Goal: Information Seeking & Learning: Learn about a topic

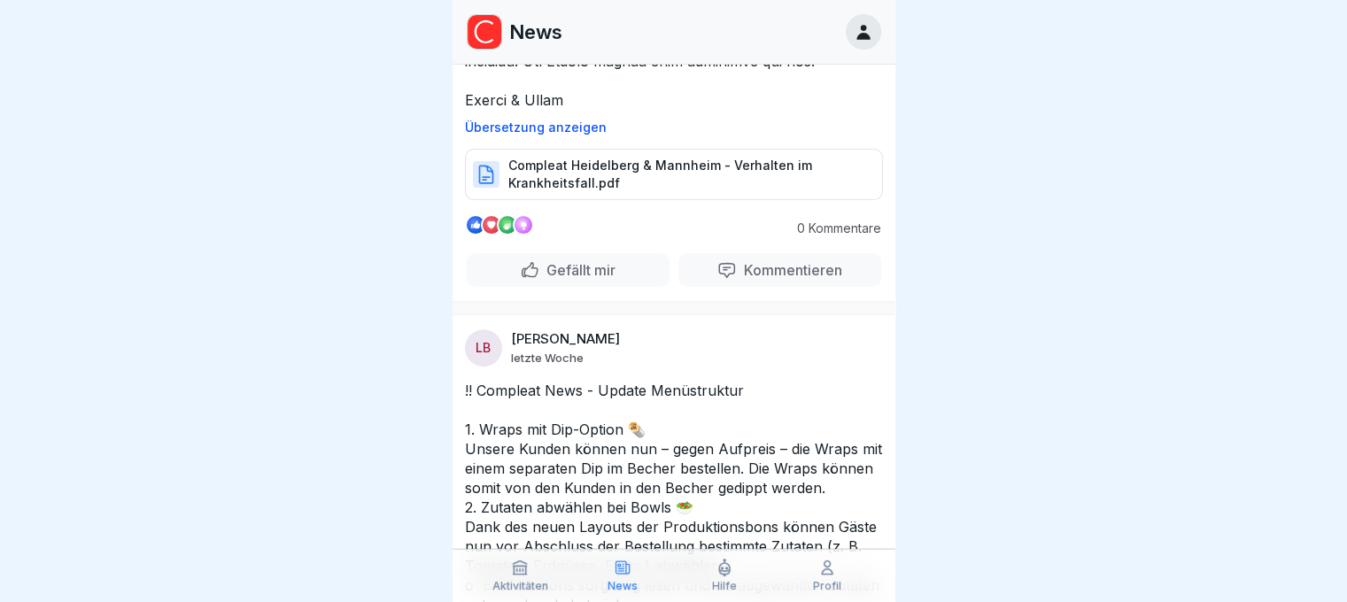
scroll to position [620, 0]
click at [553, 272] on p "Gefällt mir" at bounding box center [577, 269] width 76 height 18
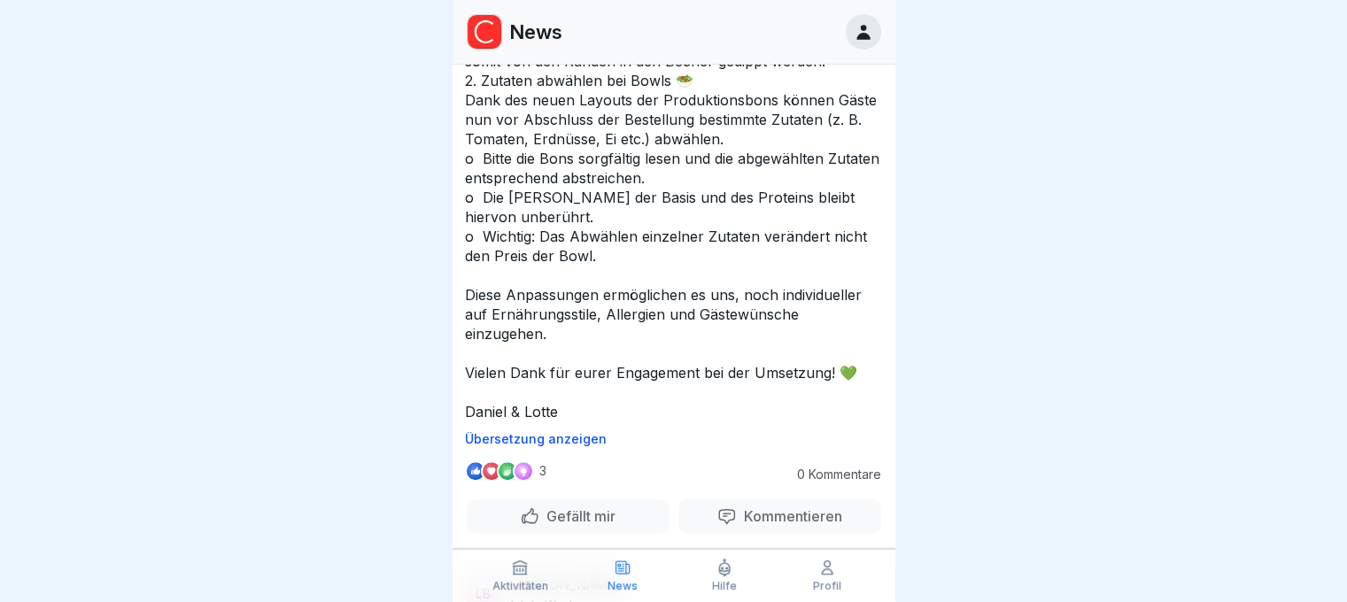
scroll to position [1151, 0]
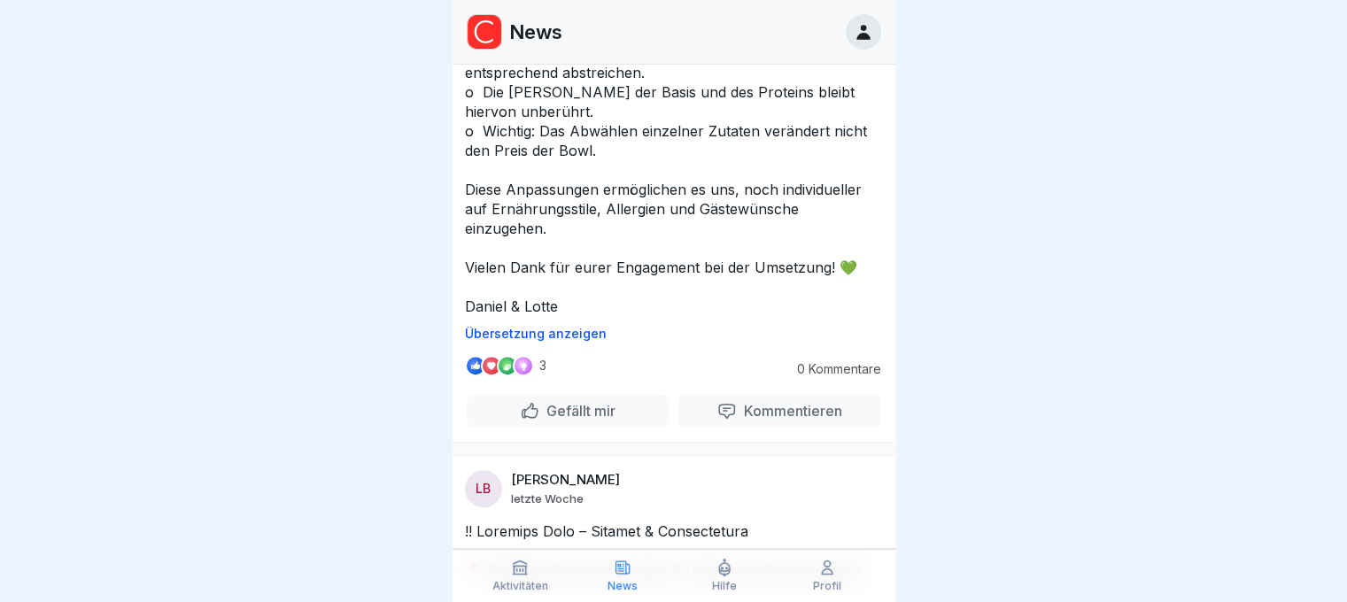
click at [604, 316] on p "!! Compleat News - Update Menüstruktur 1. Wraps mit Dip-Option 🌯 Unsere Kunden …" at bounding box center [674, 83] width 418 height 468
click at [584, 341] on p "Übersetzung anzeigen" at bounding box center [674, 334] width 418 height 14
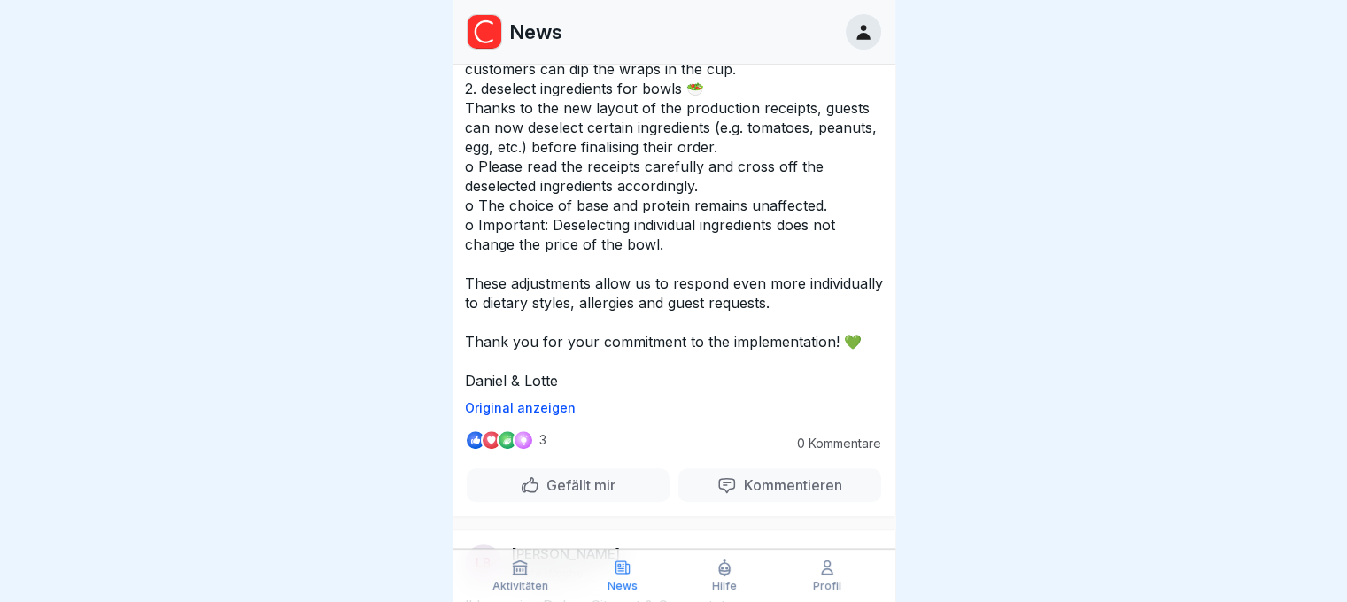
scroll to position [1063, 0]
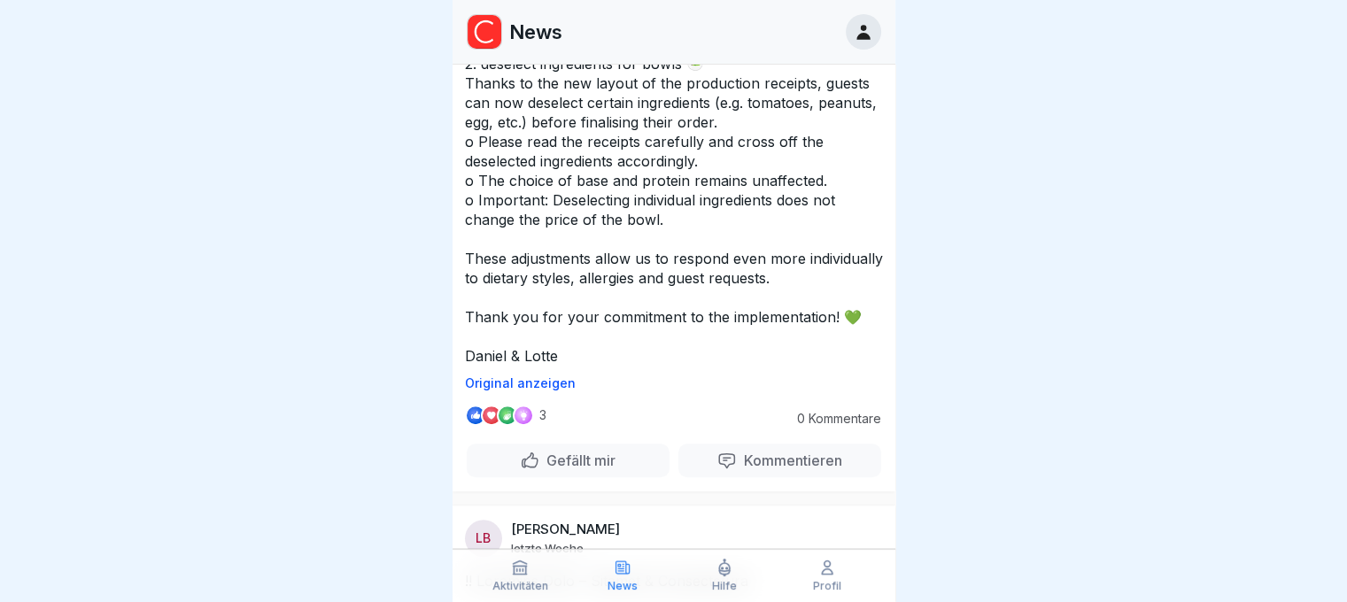
click at [533, 391] on p "Original anzeigen" at bounding box center [674, 383] width 418 height 14
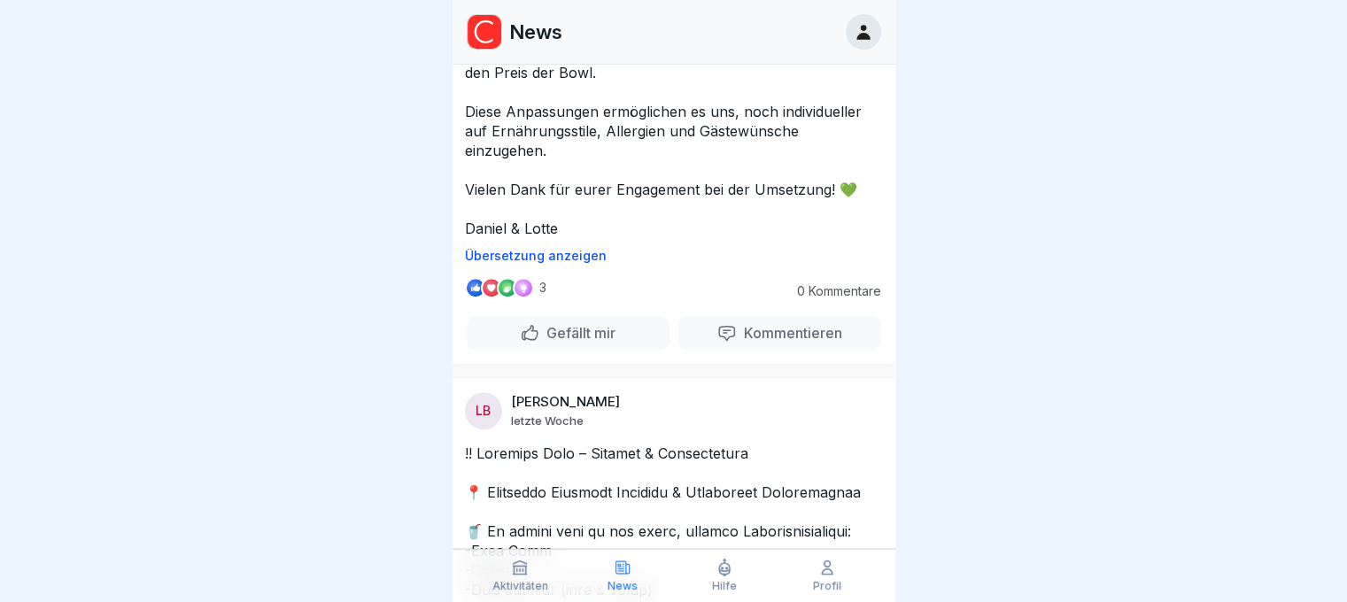
scroll to position [1240, 0]
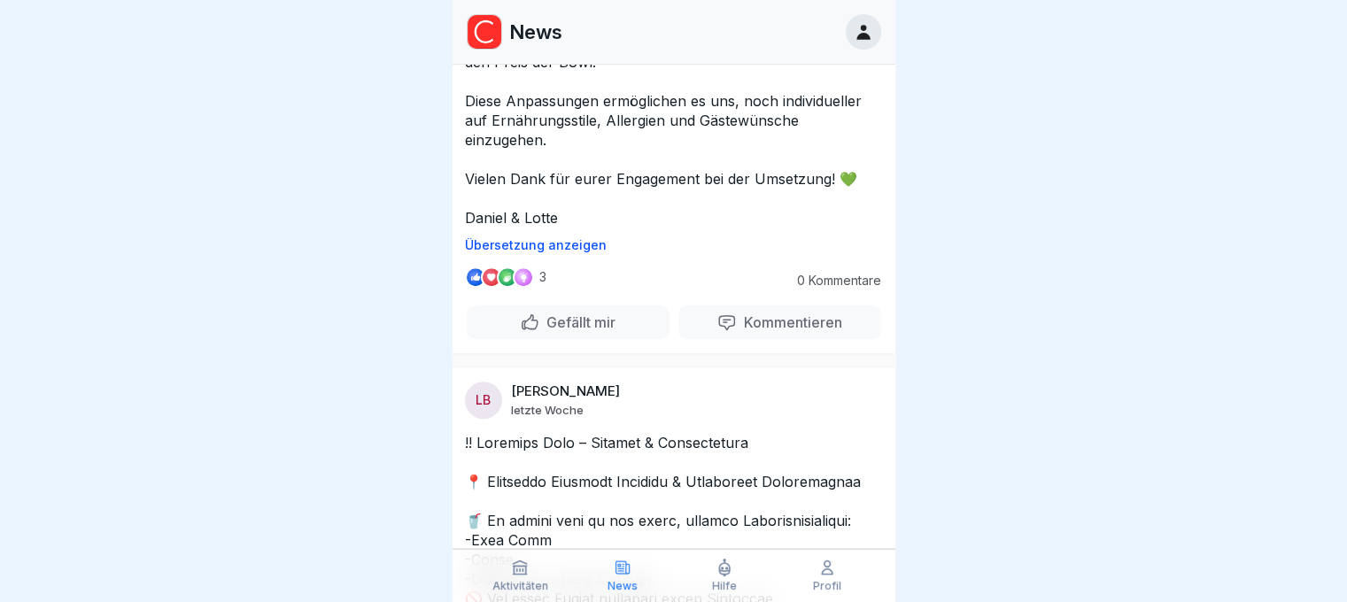
click at [539, 331] on p "Gefällt mir" at bounding box center [577, 322] width 76 height 18
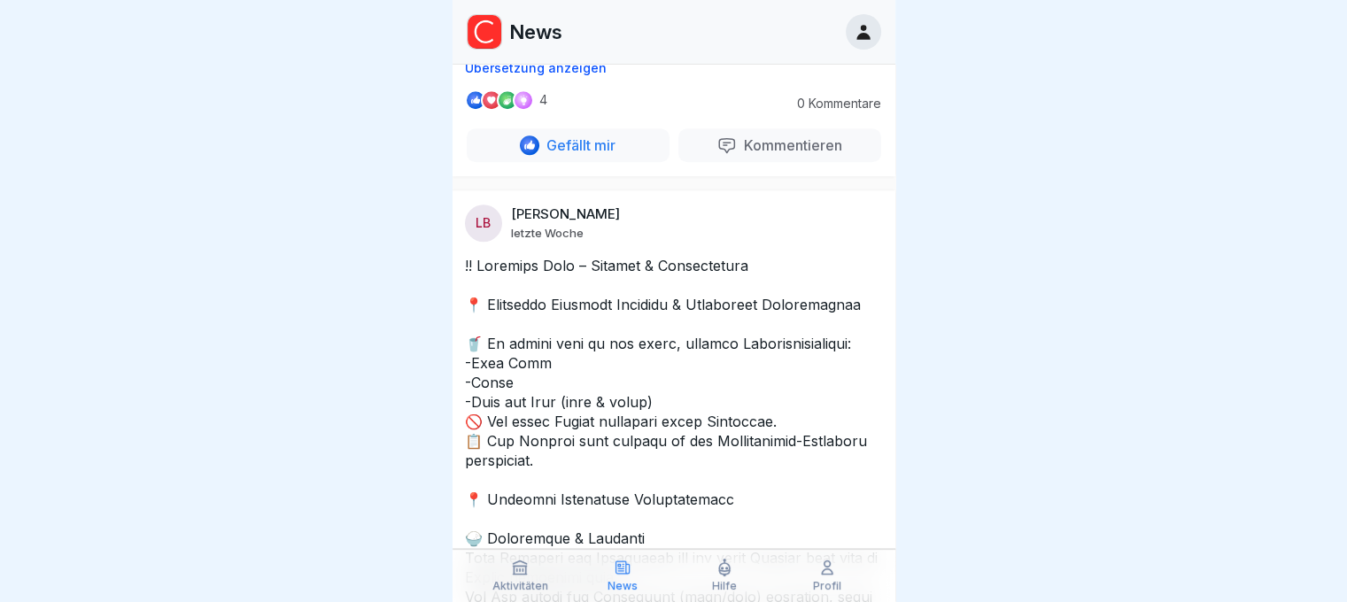
scroll to position [1594, 0]
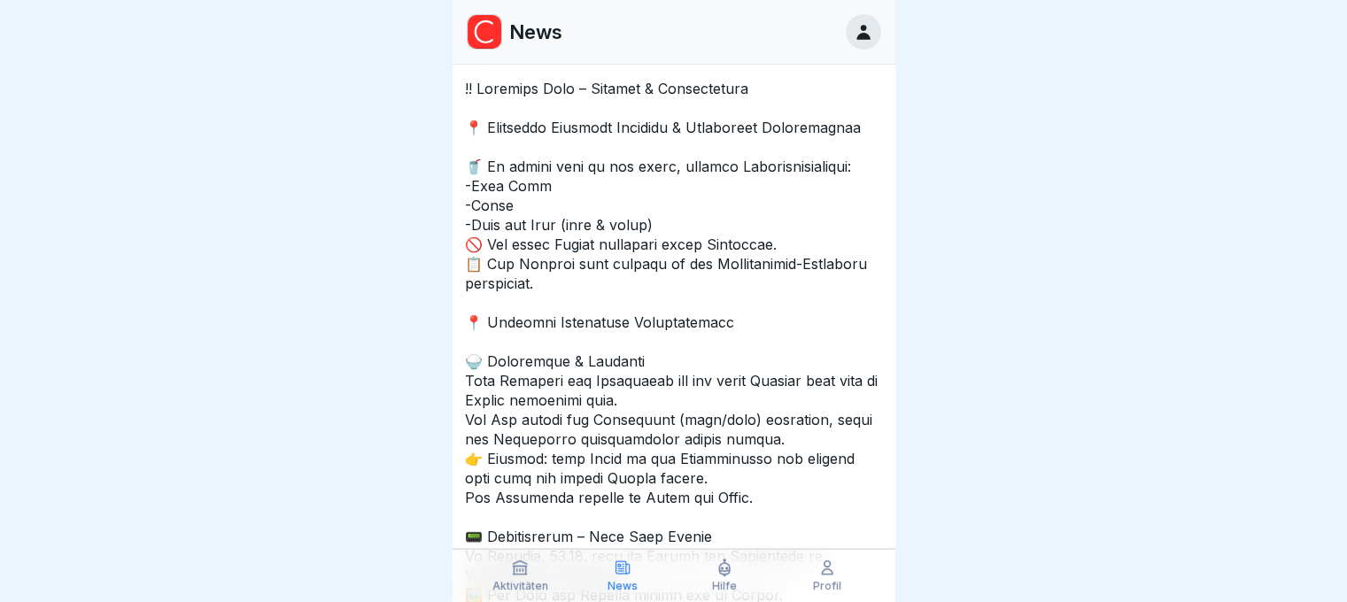
click at [538, 359] on p at bounding box center [674, 527] width 418 height 896
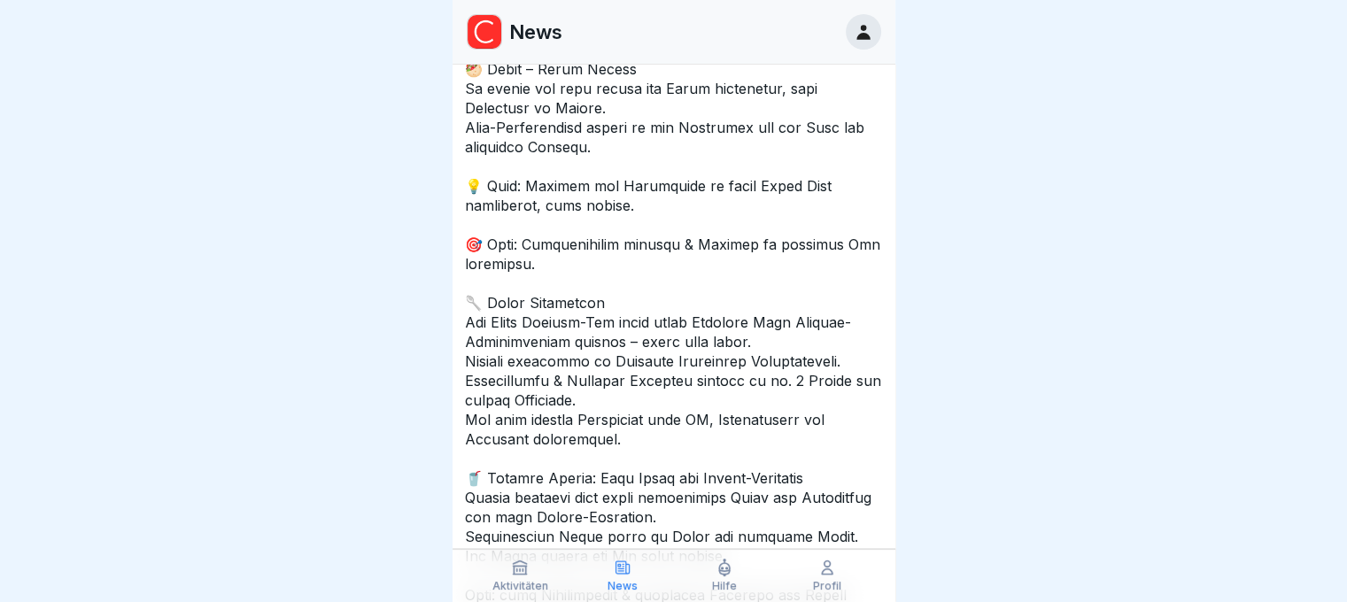
scroll to position [4605, 0]
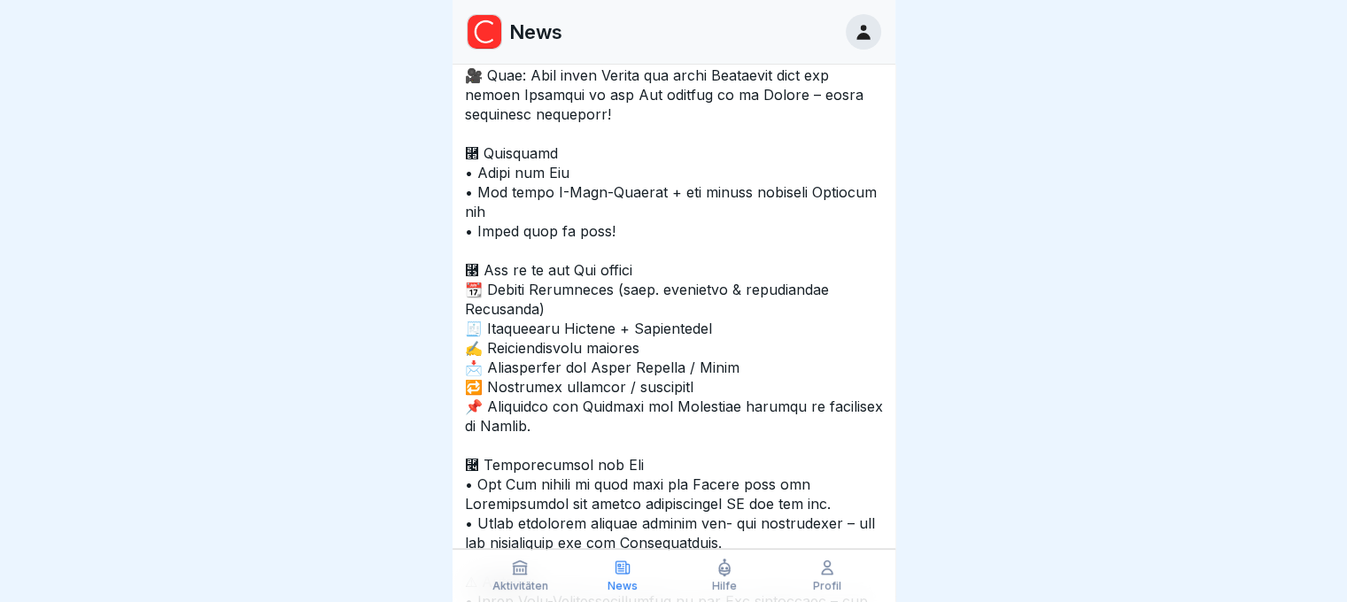
scroll to position [5845, 0]
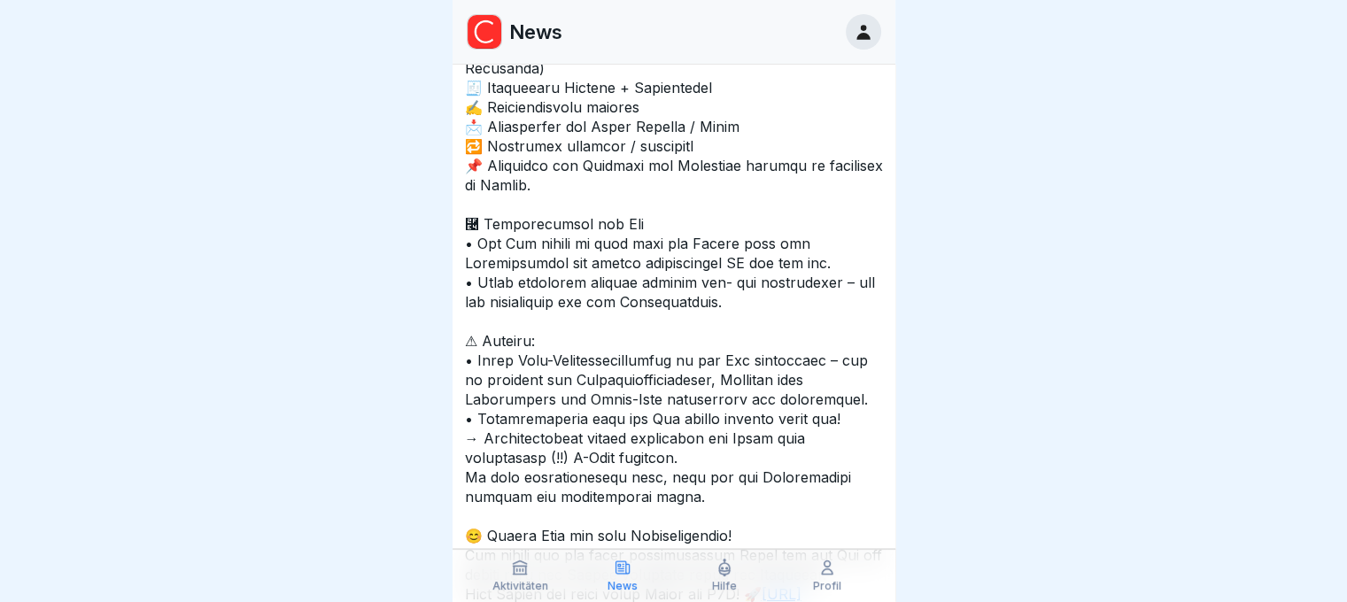
click at [865, 36] on icon at bounding box center [862, 32] width 13 height 15
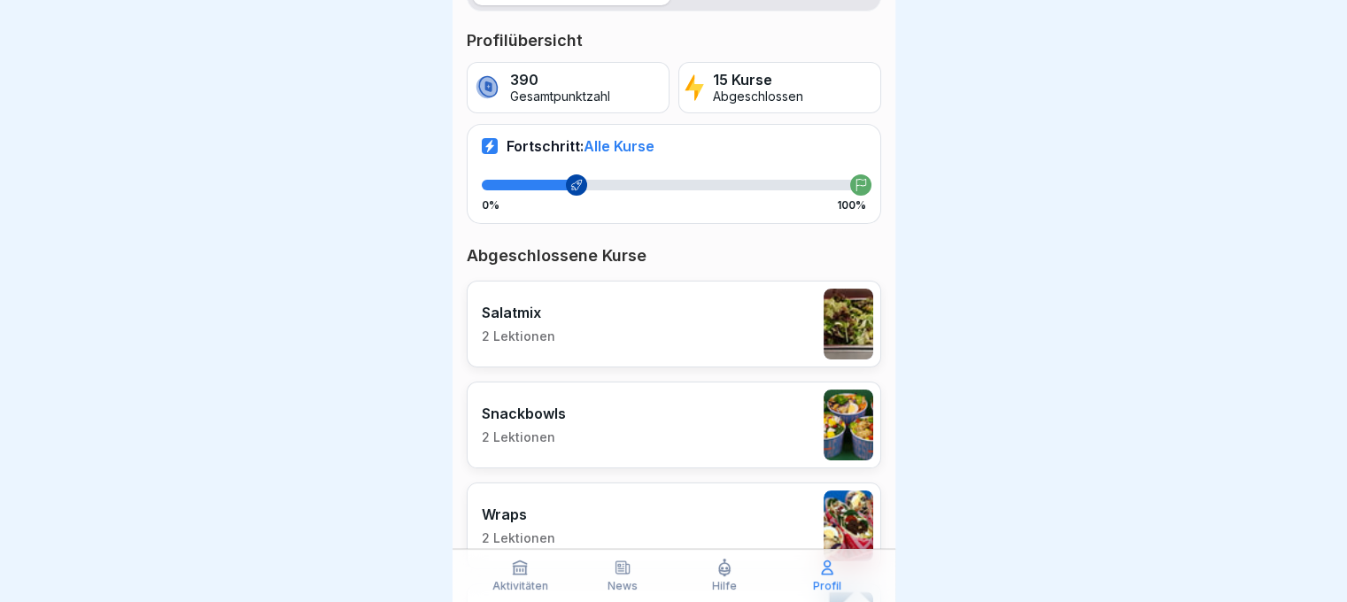
scroll to position [354, 0]
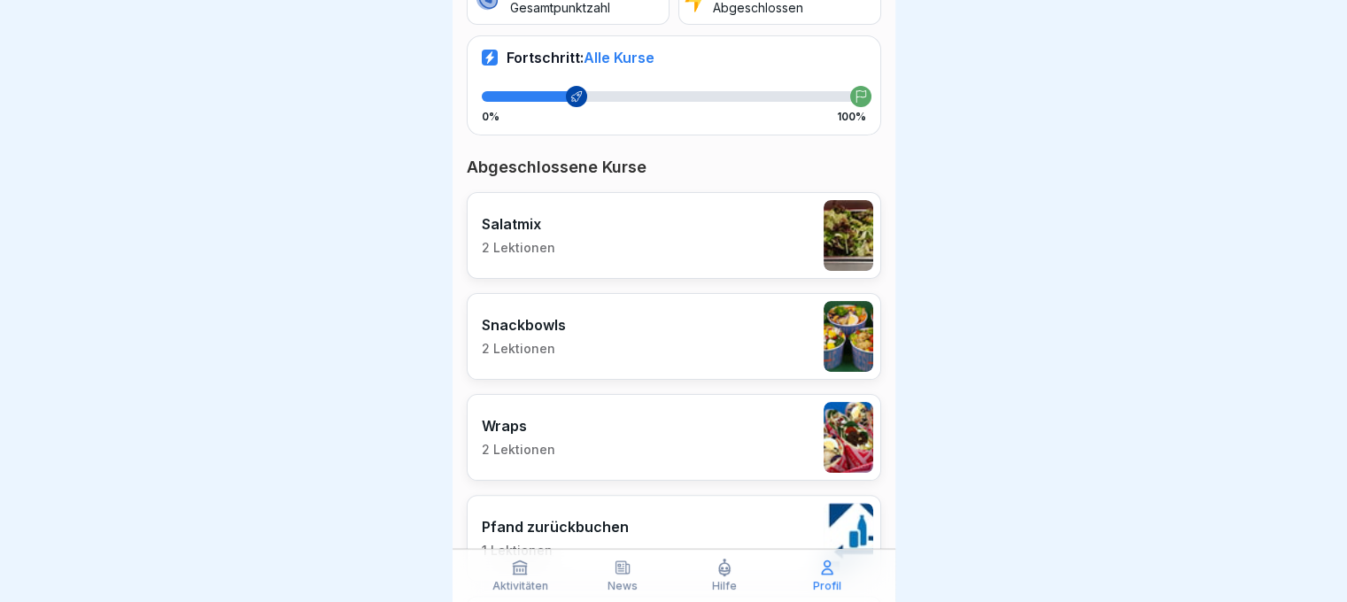
click at [546, 235] on div "Salatmix 2 Lektionen" at bounding box center [519, 235] width 74 height 41
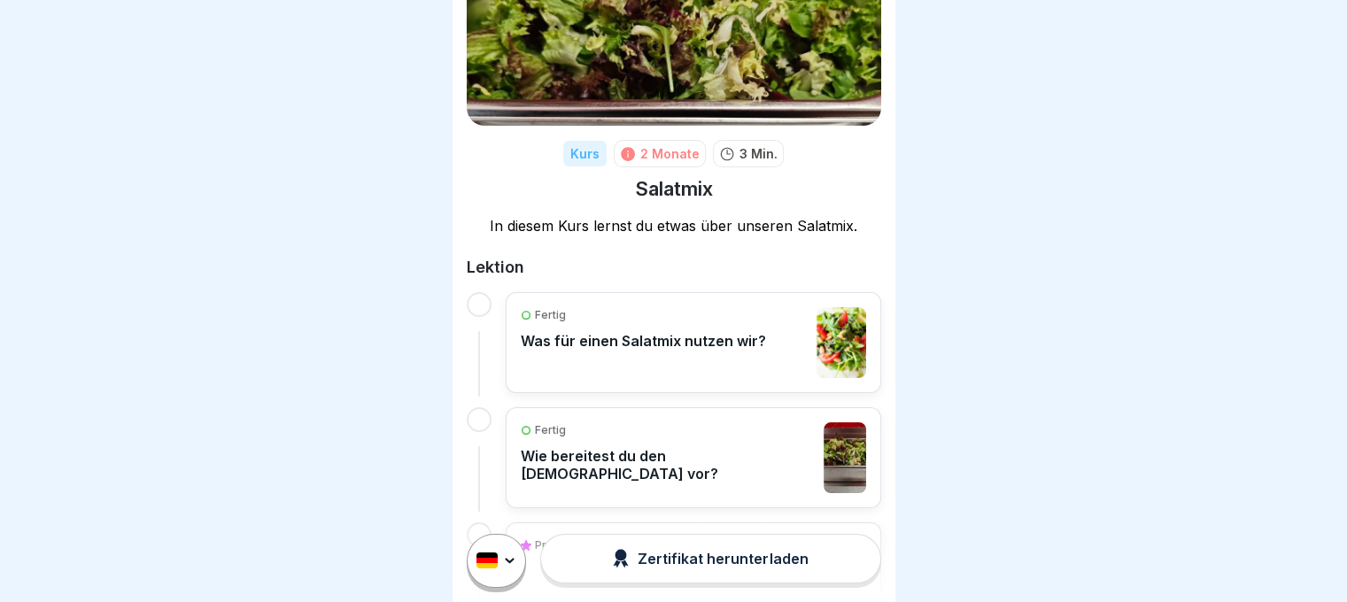
scroll to position [236, 0]
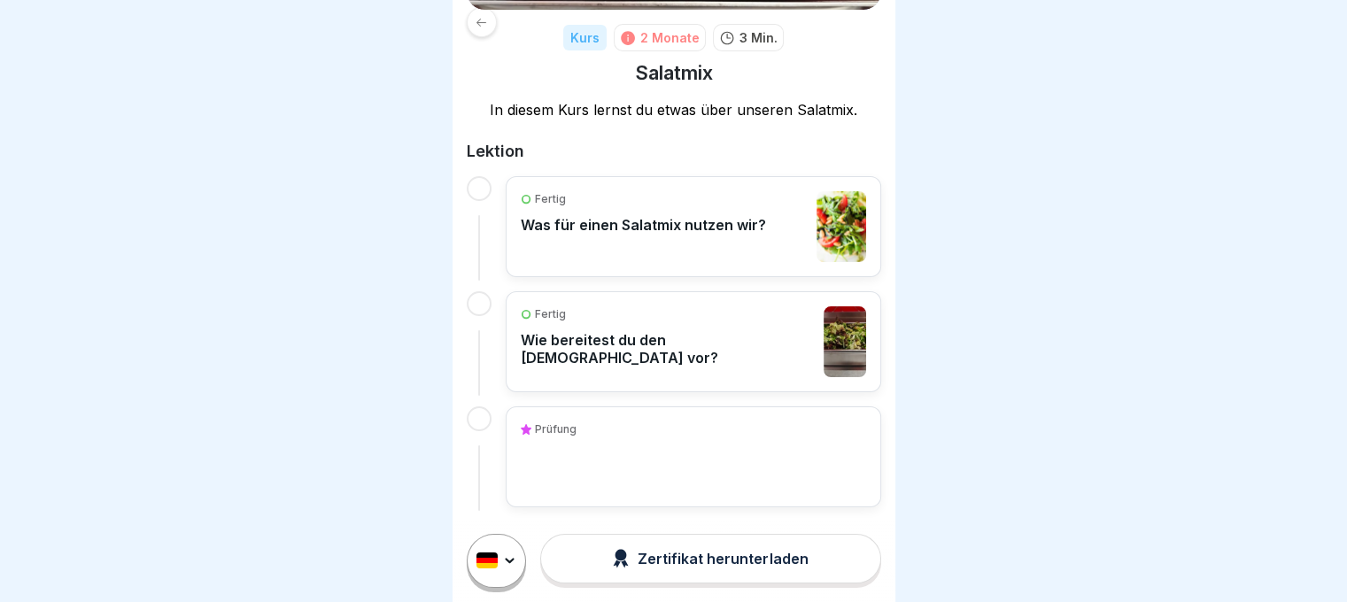
click at [641, 236] on div "Fertig Was für einen Salatmix nutzen wir?" at bounding box center [643, 226] width 245 height 71
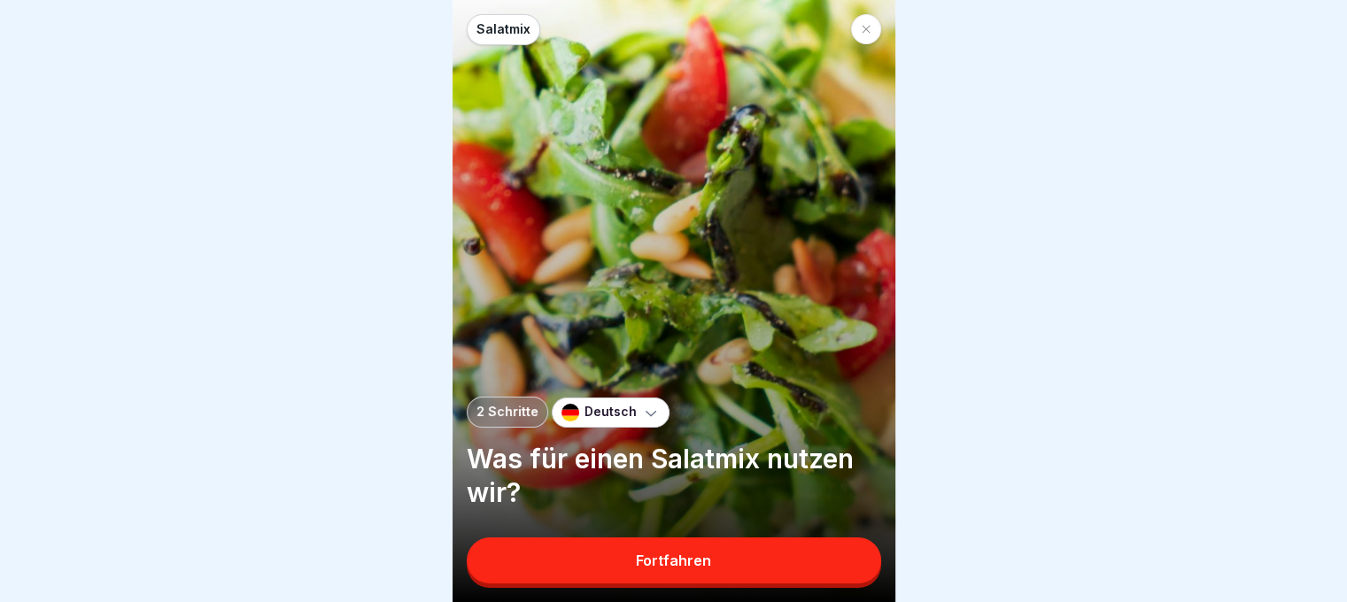
scroll to position [13, 0]
click at [723, 561] on button "Fortfahren" at bounding box center [674, 561] width 414 height 46
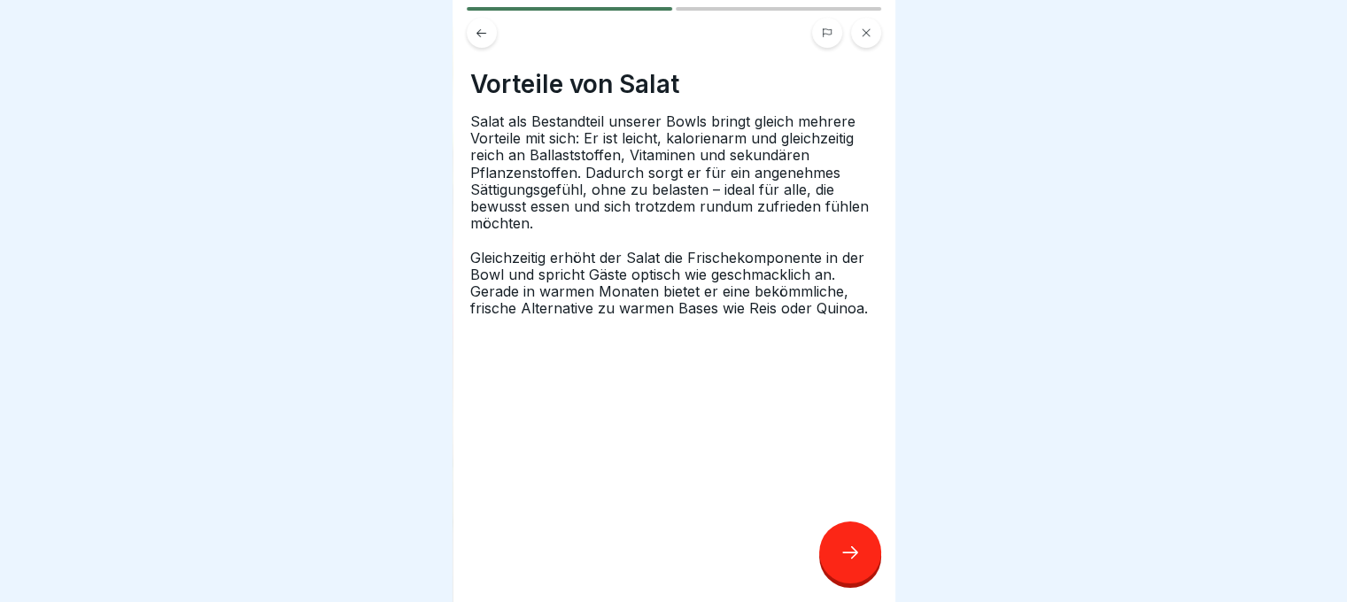
click at [840, 566] on div at bounding box center [850, 553] width 62 height 62
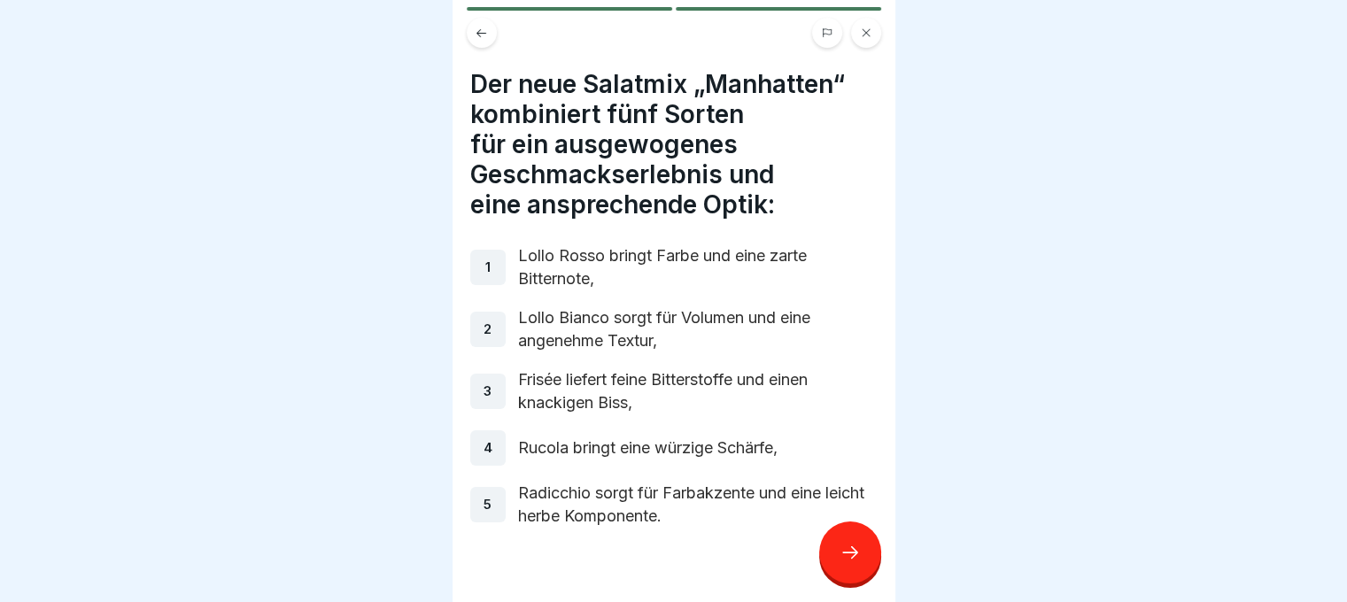
click at [850, 569] on div at bounding box center [850, 553] width 62 height 62
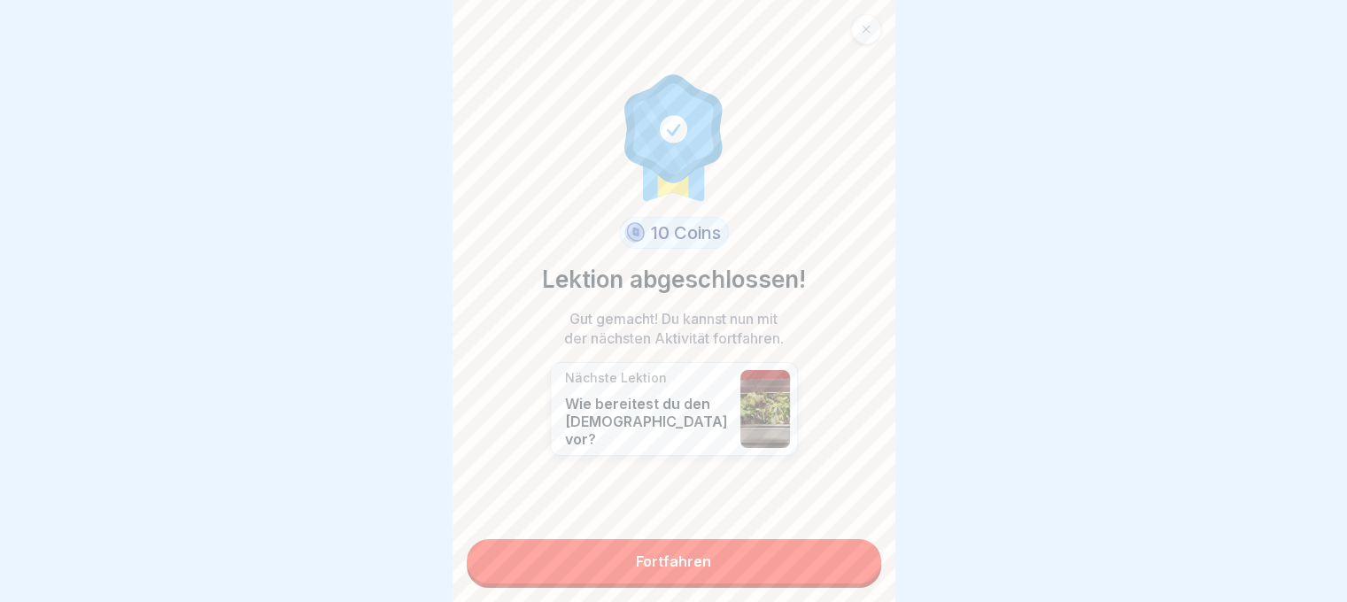
click at [842, 554] on link "Fortfahren" at bounding box center [674, 561] width 414 height 44
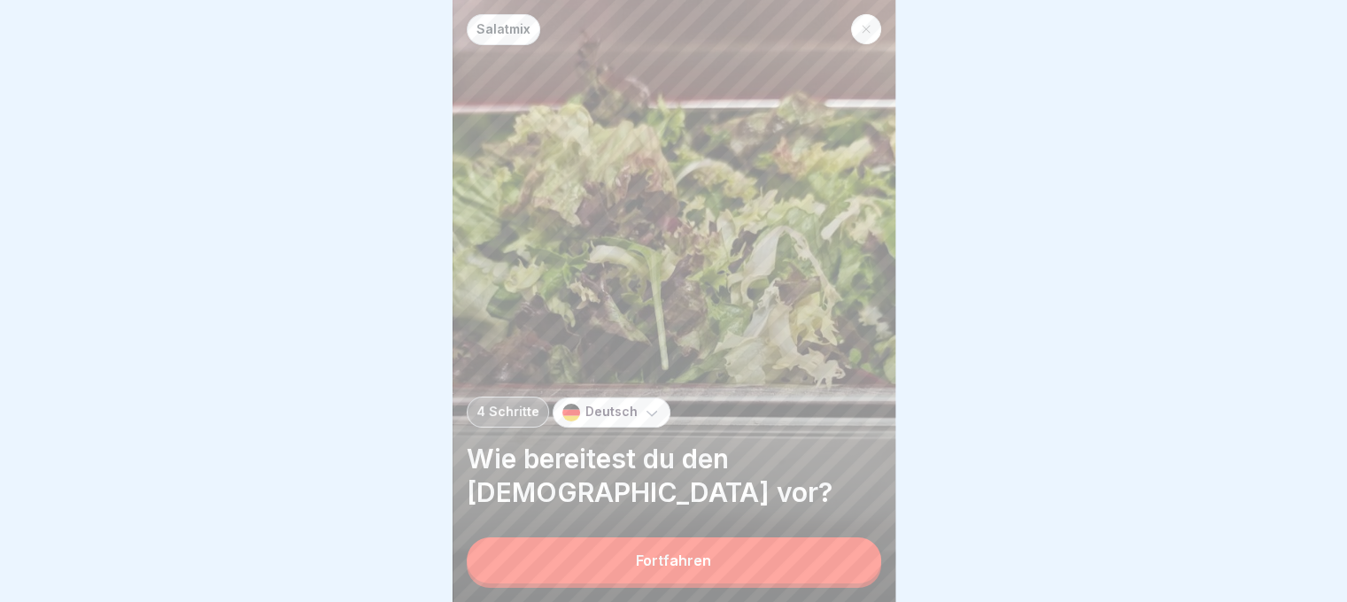
click at [843, 582] on button "Fortfahren" at bounding box center [674, 561] width 414 height 46
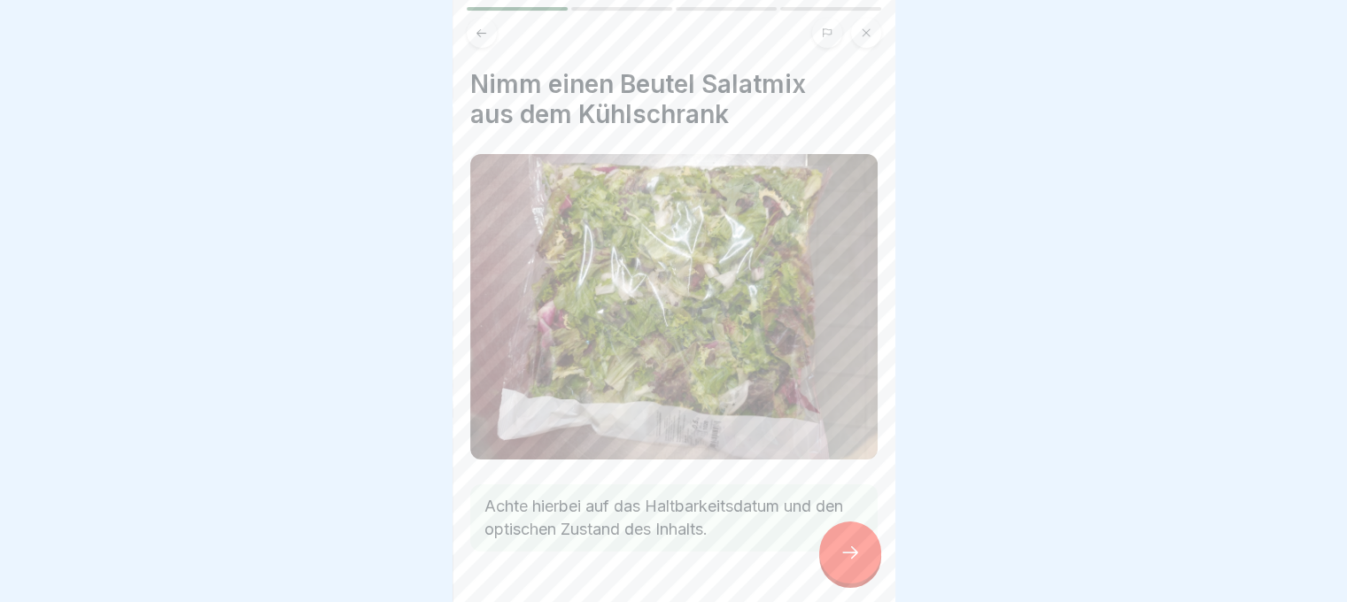
click at [844, 577] on div at bounding box center [850, 553] width 62 height 62
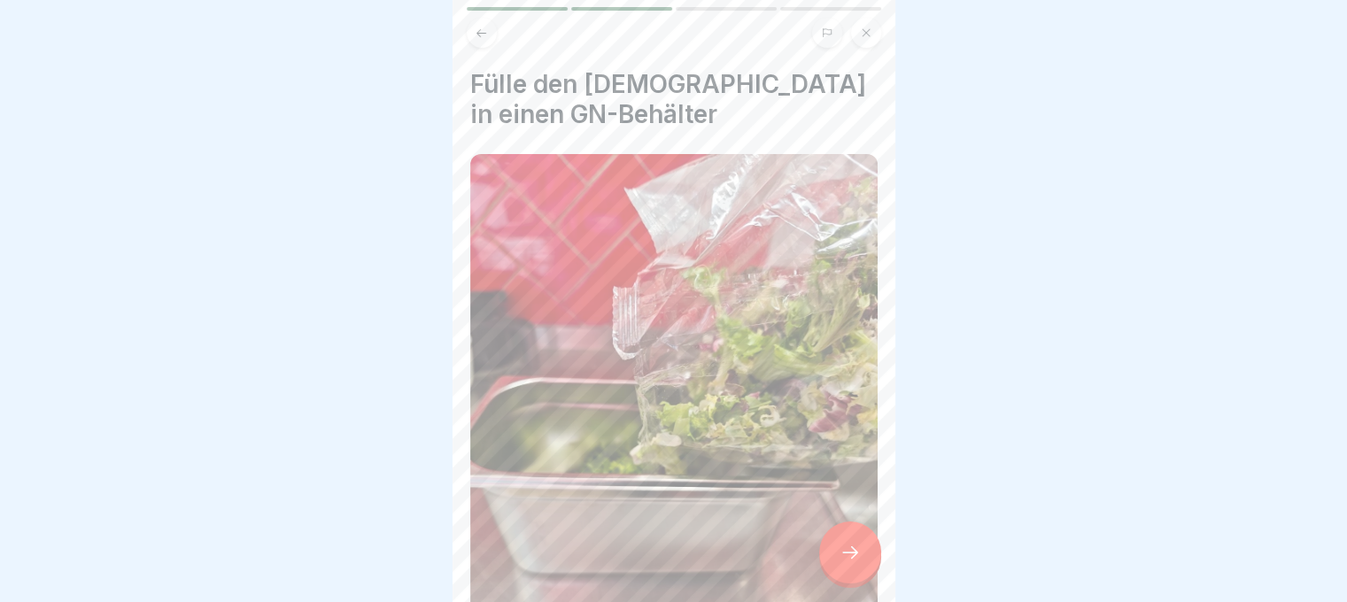
click at [844, 577] on div at bounding box center [850, 553] width 62 height 62
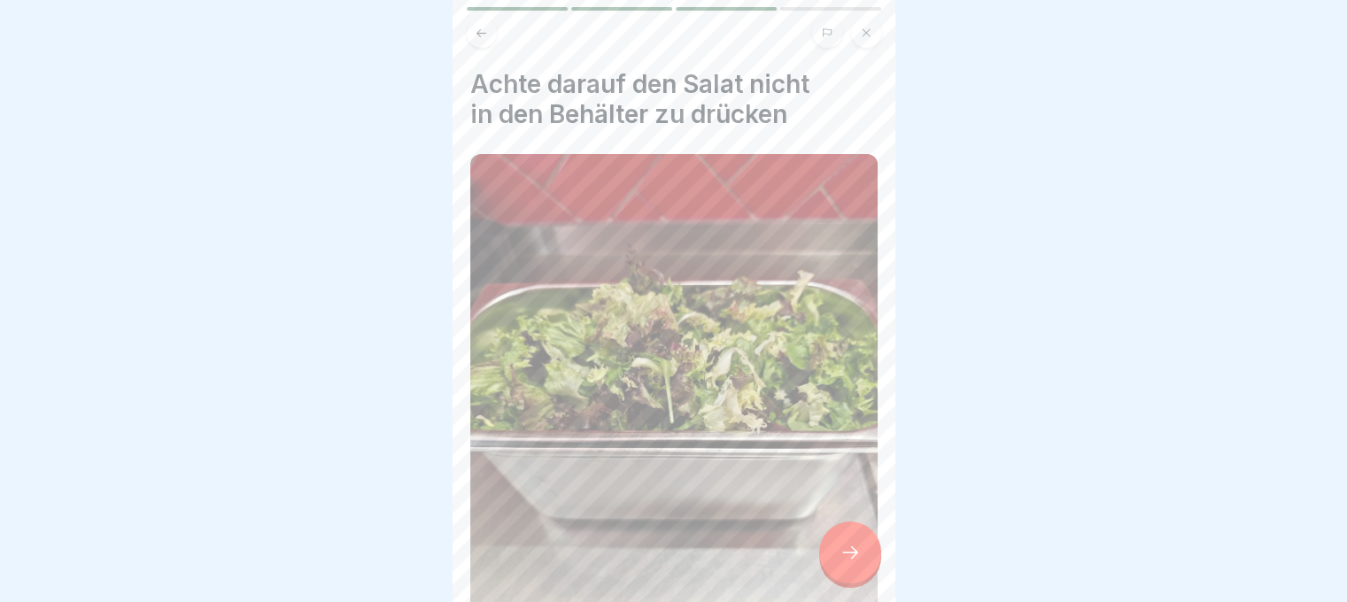
click at [844, 577] on div at bounding box center [850, 553] width 62 height 62
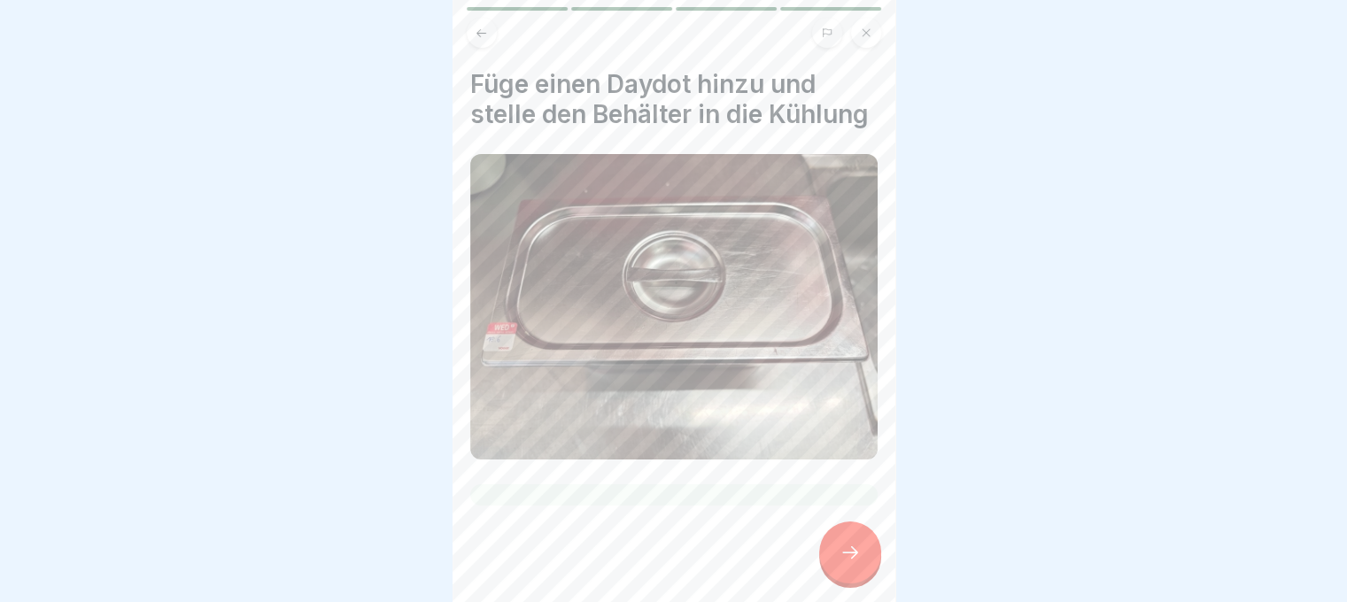
click at [844, 577] on div at bounding box center [850, 553] width 62 height 62
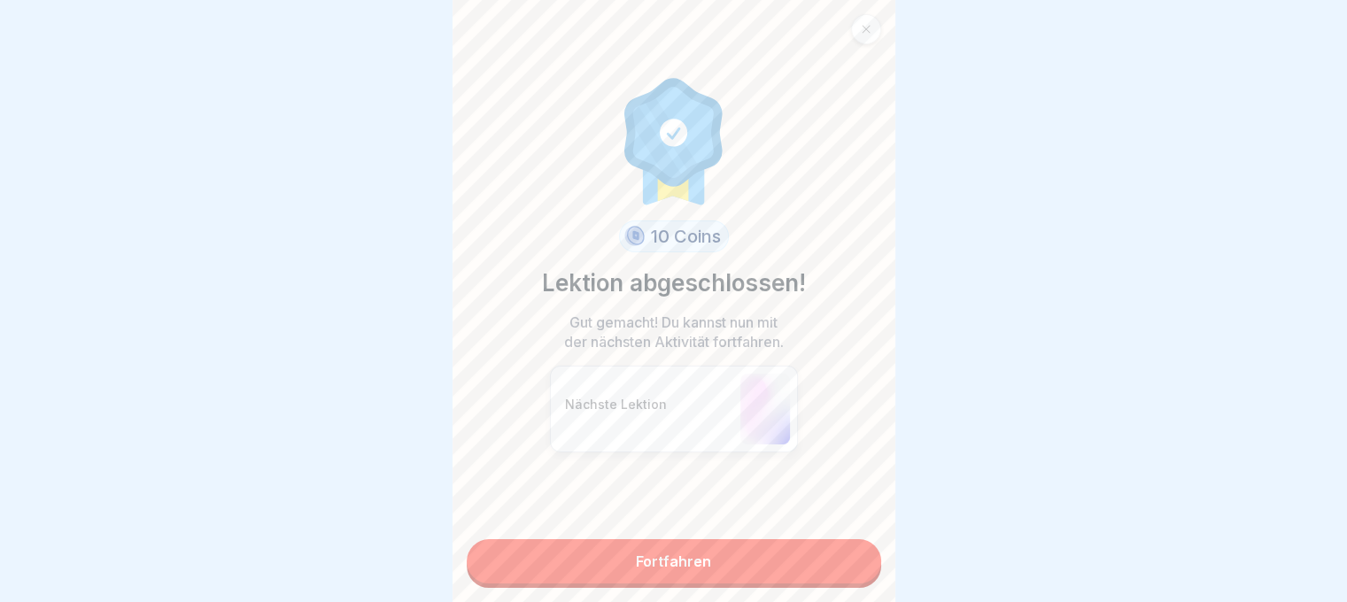
click at [844, 577] on link "Fortfahren" at bounding box center [674, 561] width 414 height 44
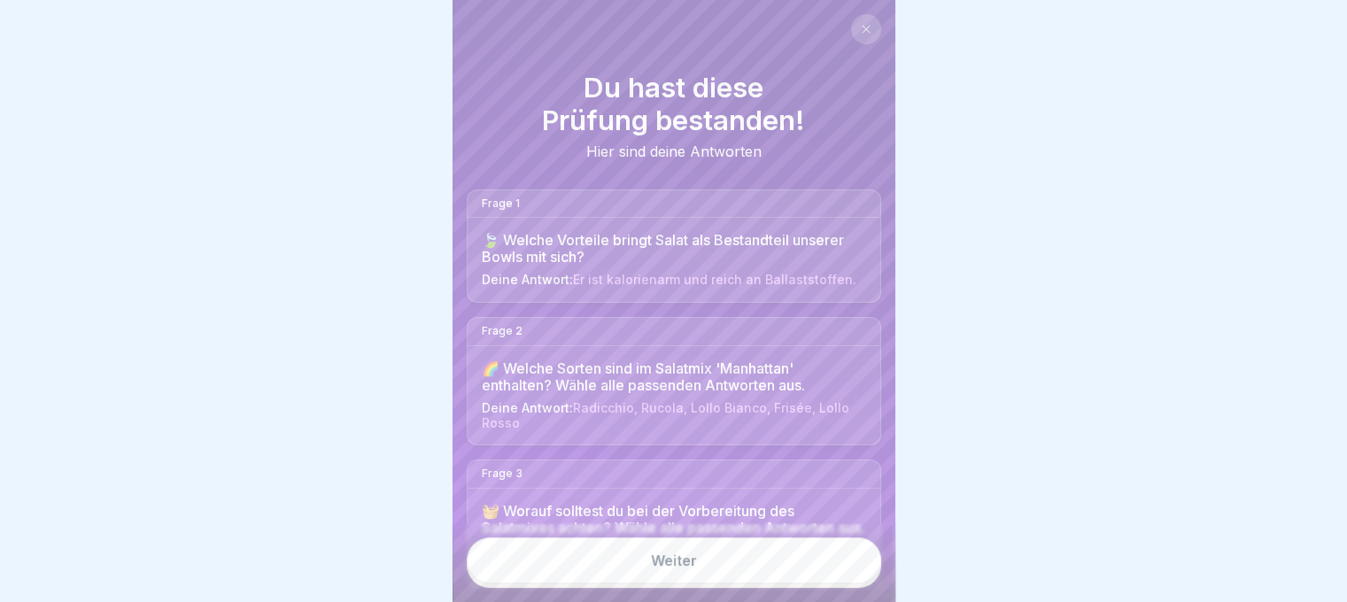
click at [844, 577] on link "Weiter" at bounding box center [674, 561] width 414 height 46
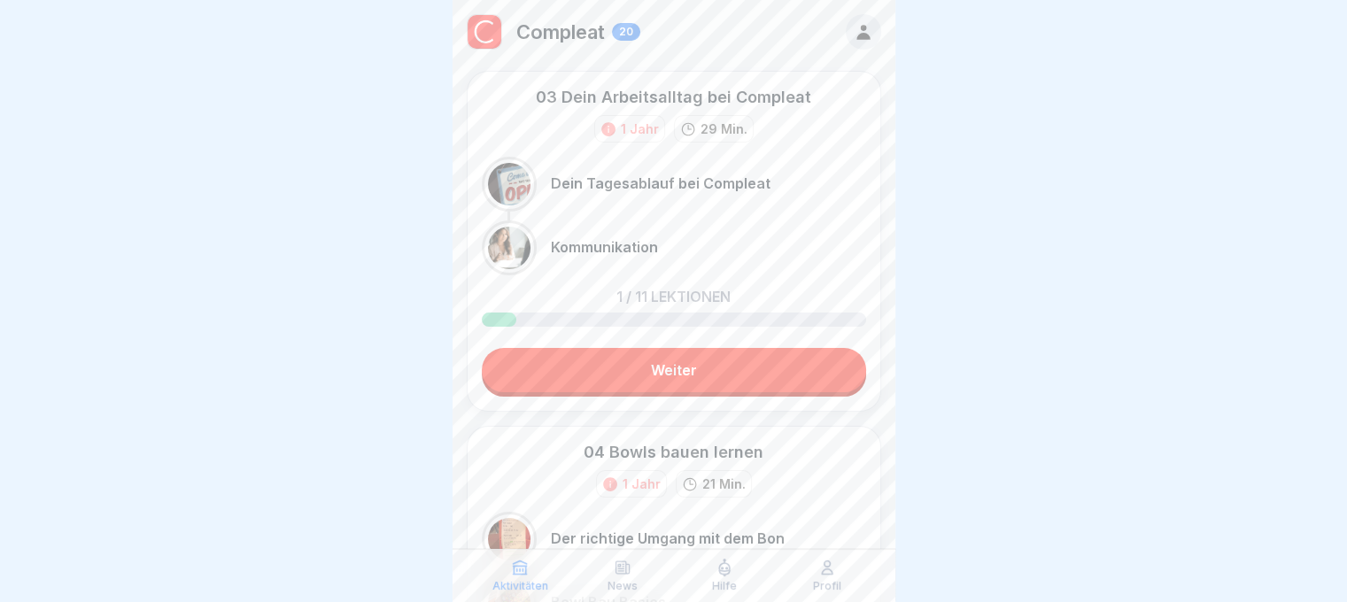
click at [708, 377] on link "Weiter" at bounding box center [674, 370] width 384 height 44
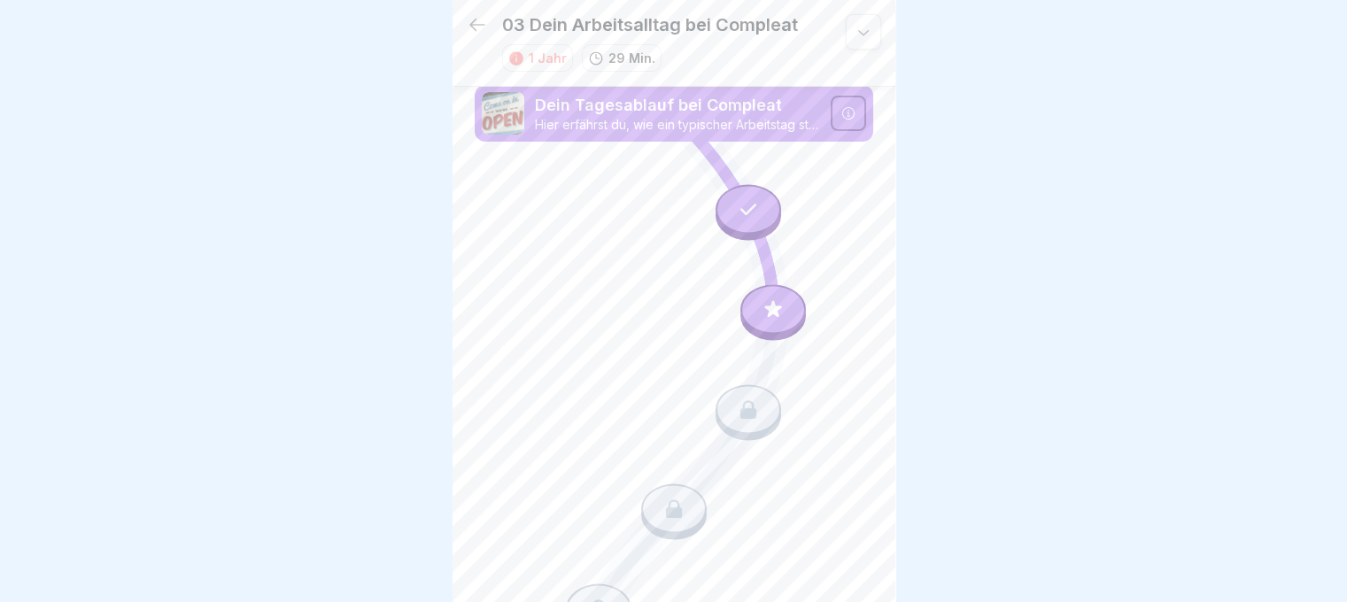
click at [855, 23] on icon at bounding box center [864, 32] width 18 height 18
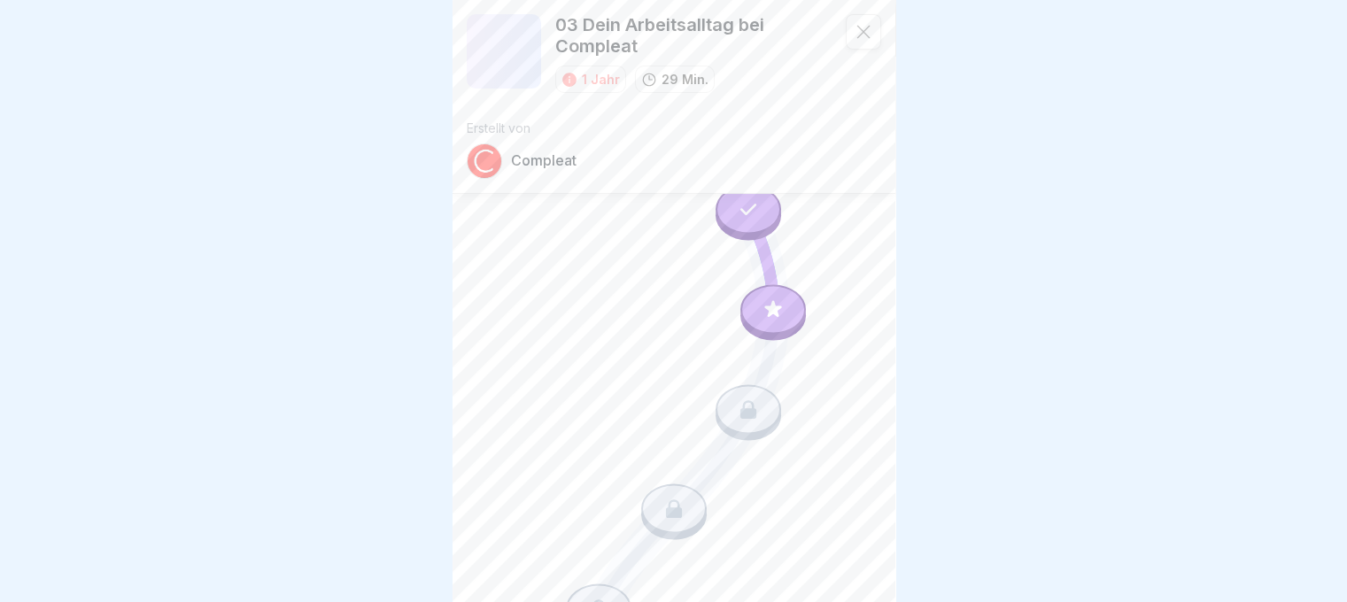
scroll to position [0, 0]
click at [620, 21] on p "03 Dein Arbeitsalltag bei Compleat" at bounding box center [693, 35] width 276 height 43
